Goal: Task Accomplishment & Management: Manage account settings

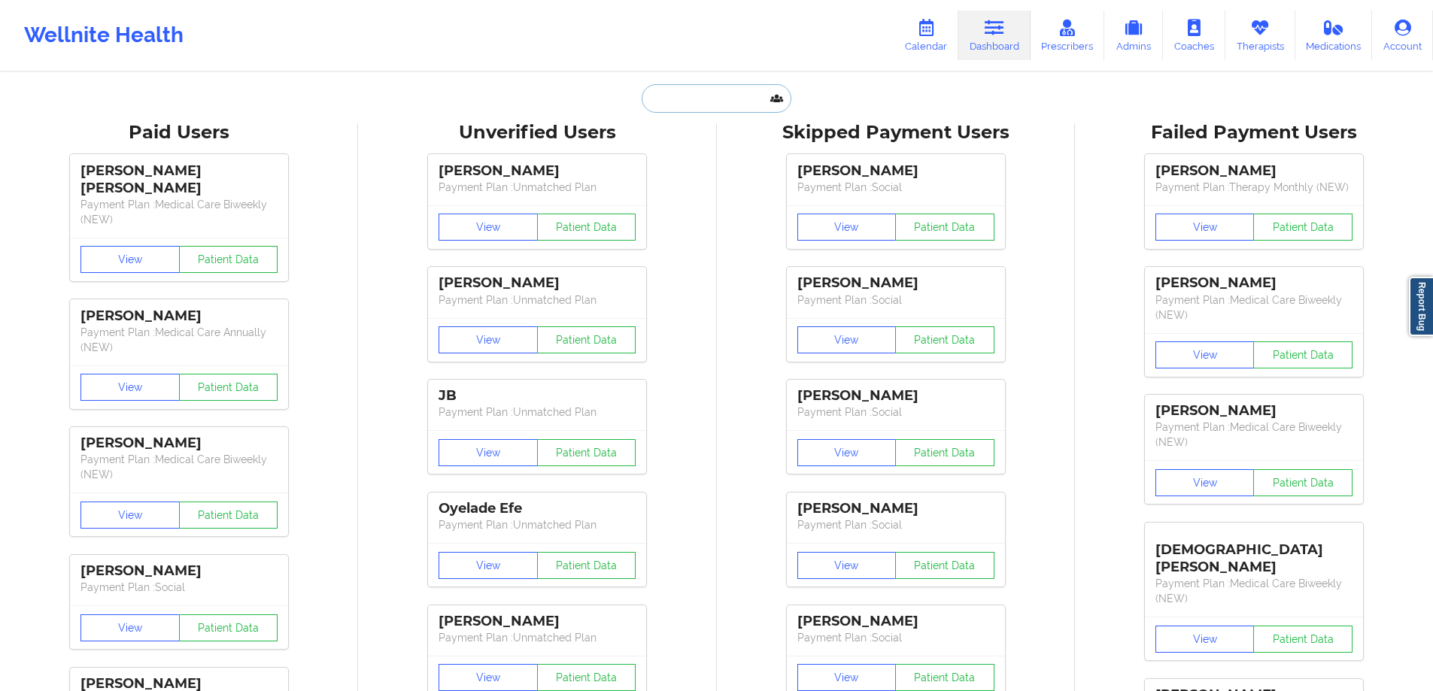
click at [696, 106] on input "text" at bounding box center [716, 98] width 149 height 29
type input "[PERSON_NAME]"
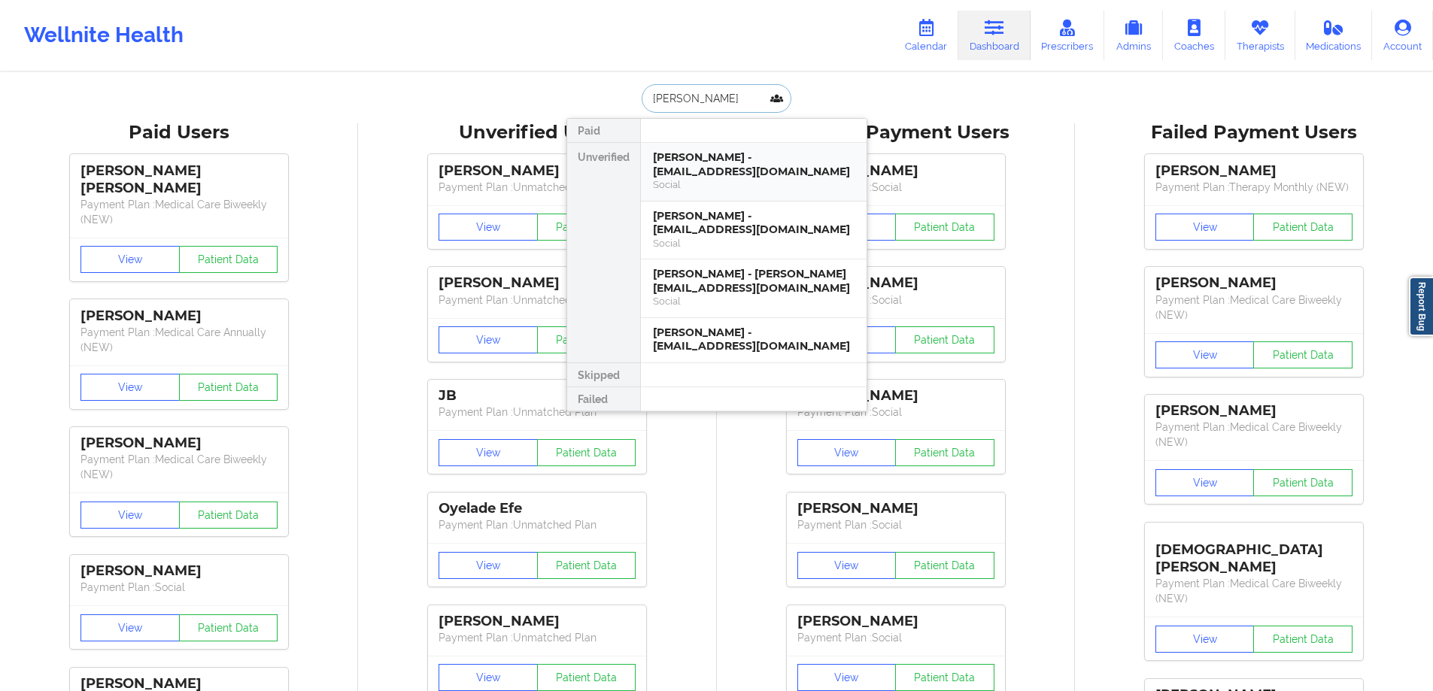
click at [742, 164] on div "[PERSON_NAME] - [EMAIL_ADDRESS][DOMAIN_NAME]" at bounding box center [754, 164] width 202 height 28
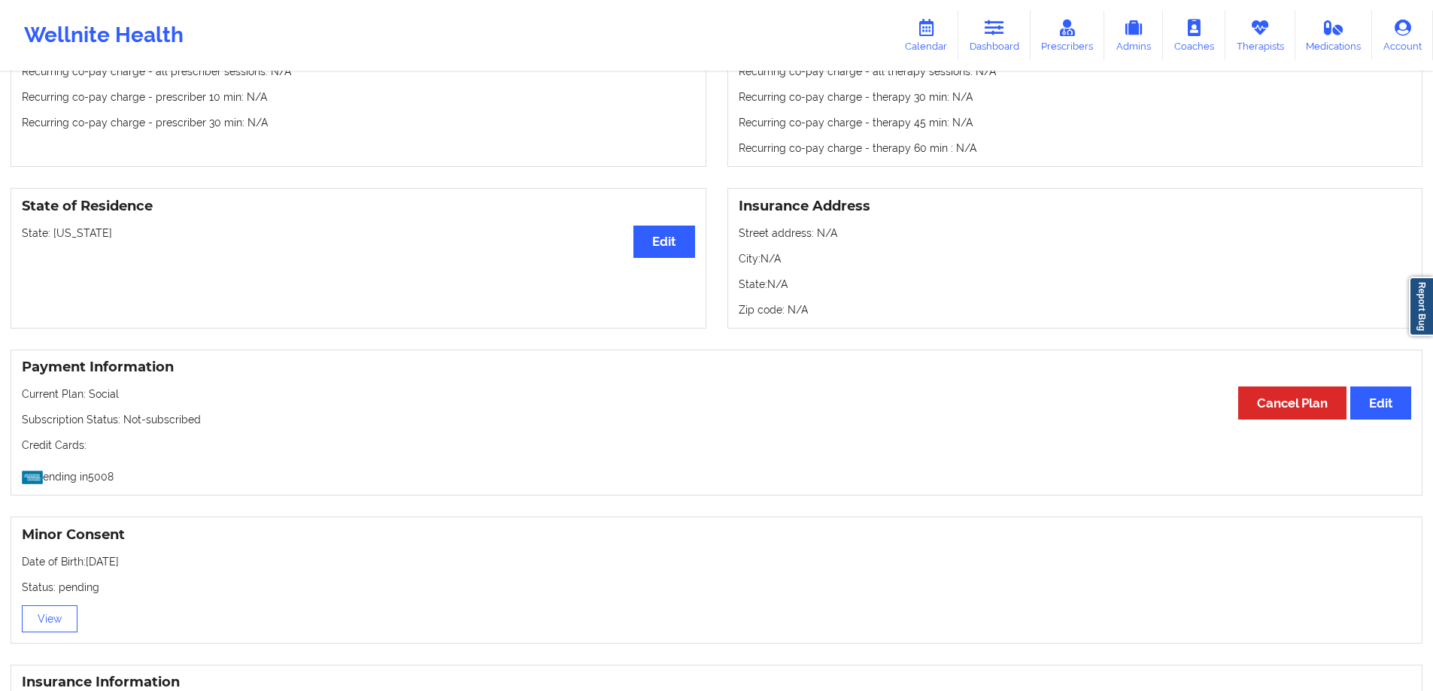
scroll to position [527, 0]
click at [672, 269] on div "State of Residence Edit State: [US_STATE]" at bounding box center [359, 260] width 696 height 141
click at [673, 266] on div "State of Residence Edit State: [US_STATE]" at bounding box center [359, 260] width 696 height 141
click at [675, 256] on button "Edit" at bounding box center [663, 244] width 61 height 32
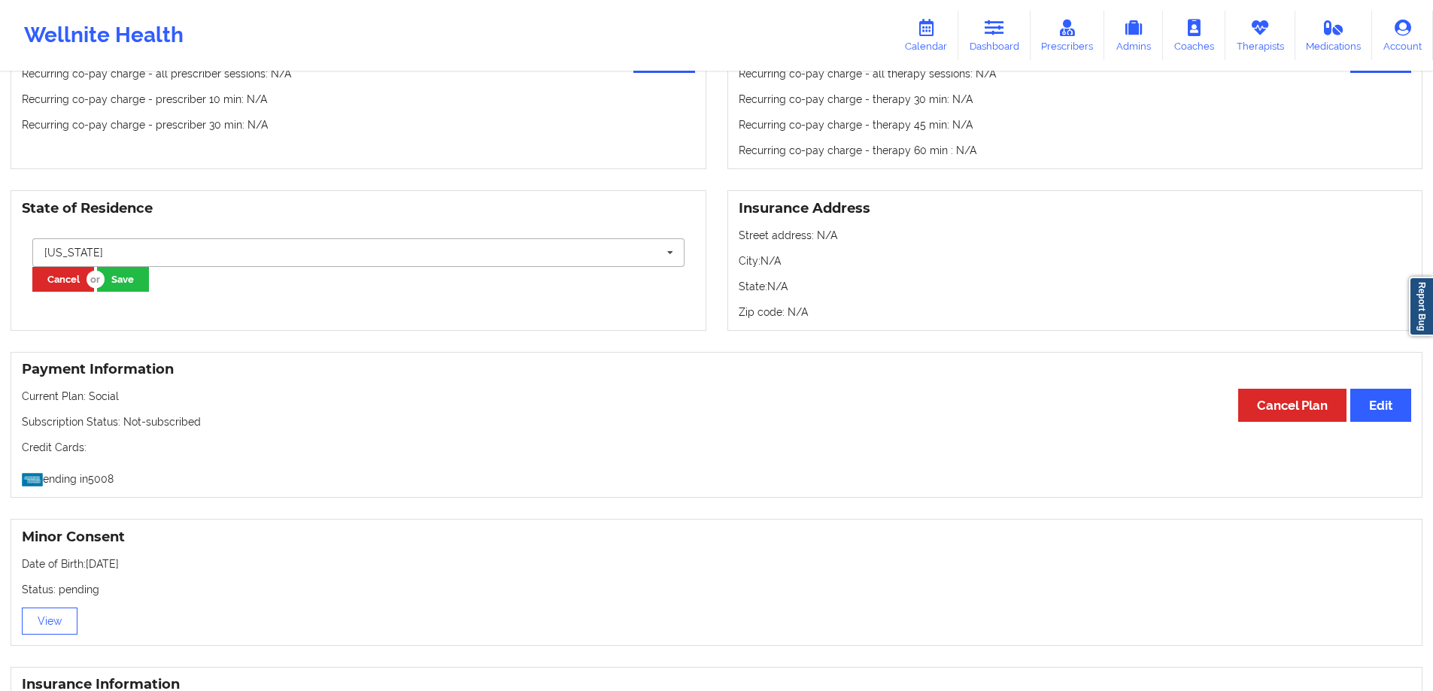
click at [565, 247] on input "text" at bounding box center [359, 252] width 651 height 27
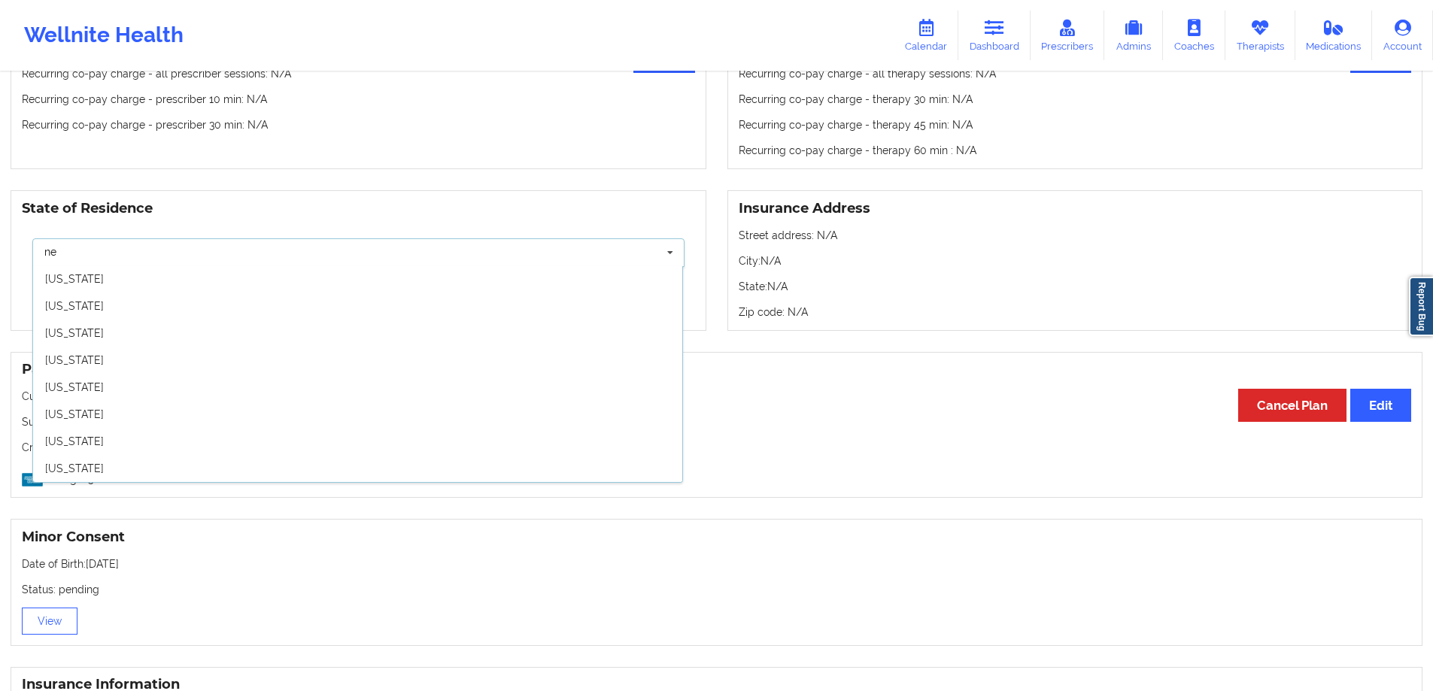
scroll to position [0, 0]
type input "new"
click at [860, 464] on div "Payment Information Edit Cancel Plan Current Plan: Social Subscription Status: …" at bounding box center [717, 425] width 1412 height 147
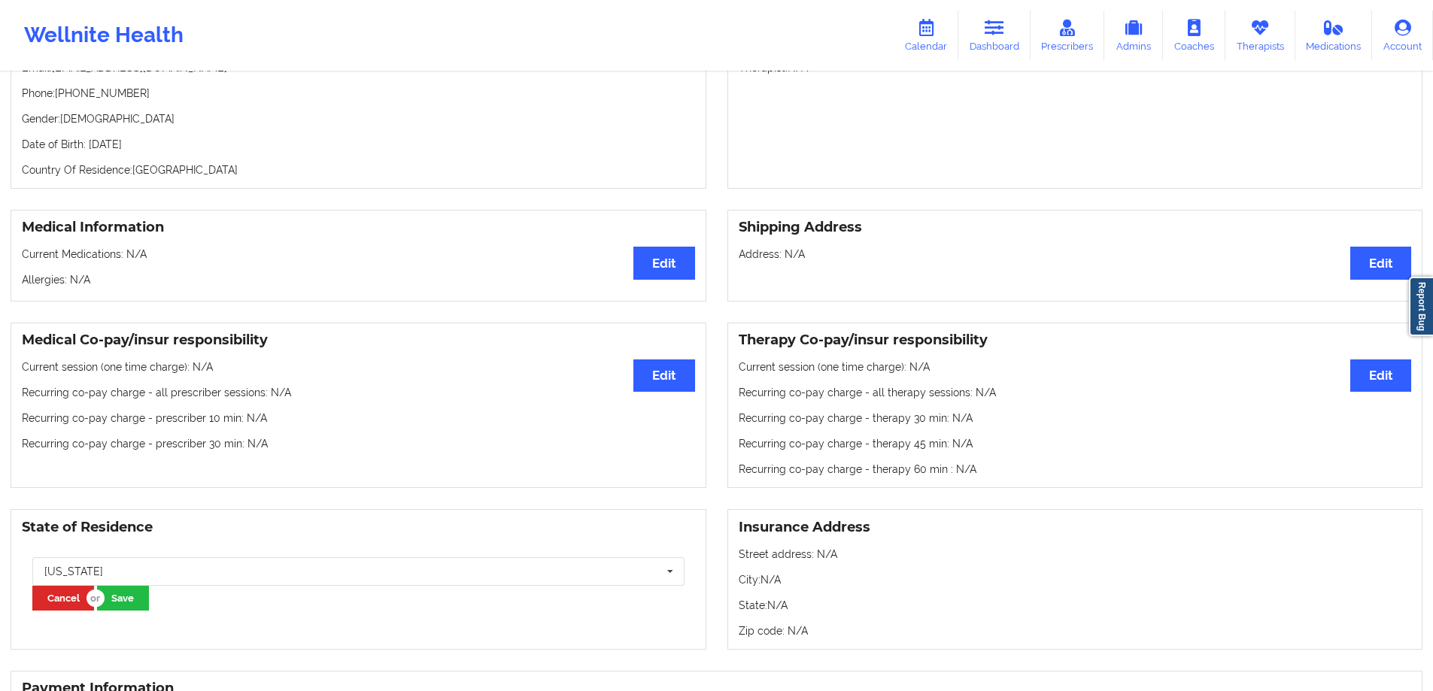
scroll to position [202, 0]
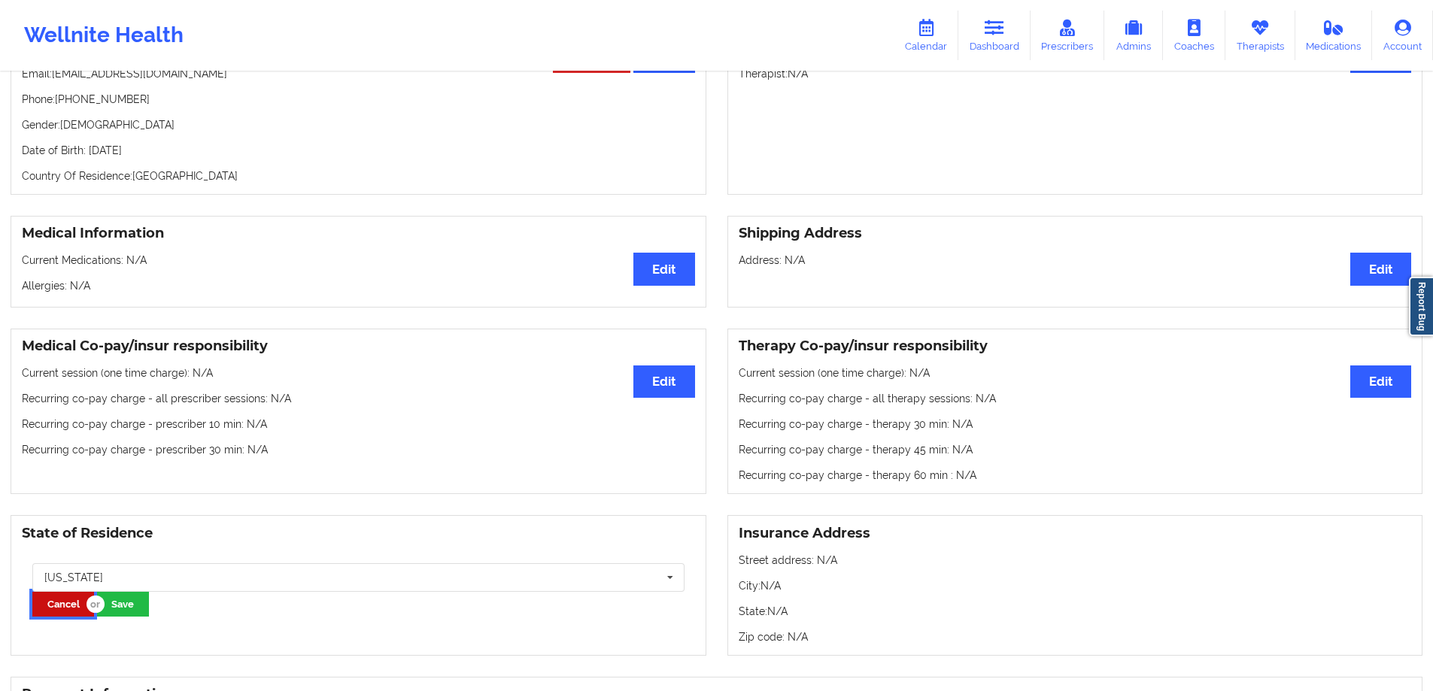
click at [64, 609] on button "Cancel" at bounding box center [63, 604] width 62 height 25
